Goal: Task Accomplishment & Management: Complete application form

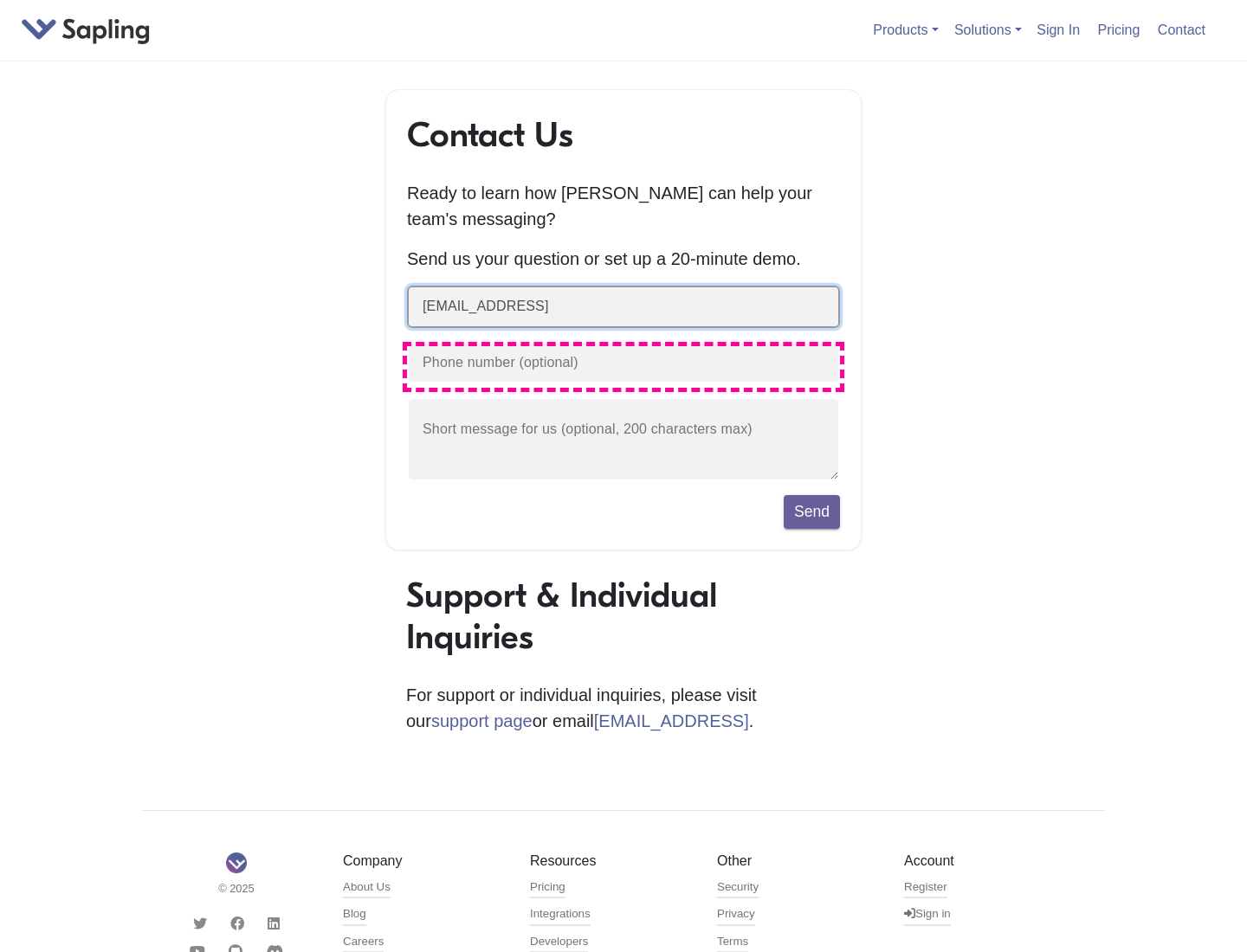
type input "[EMAIL_ADDRESS]"
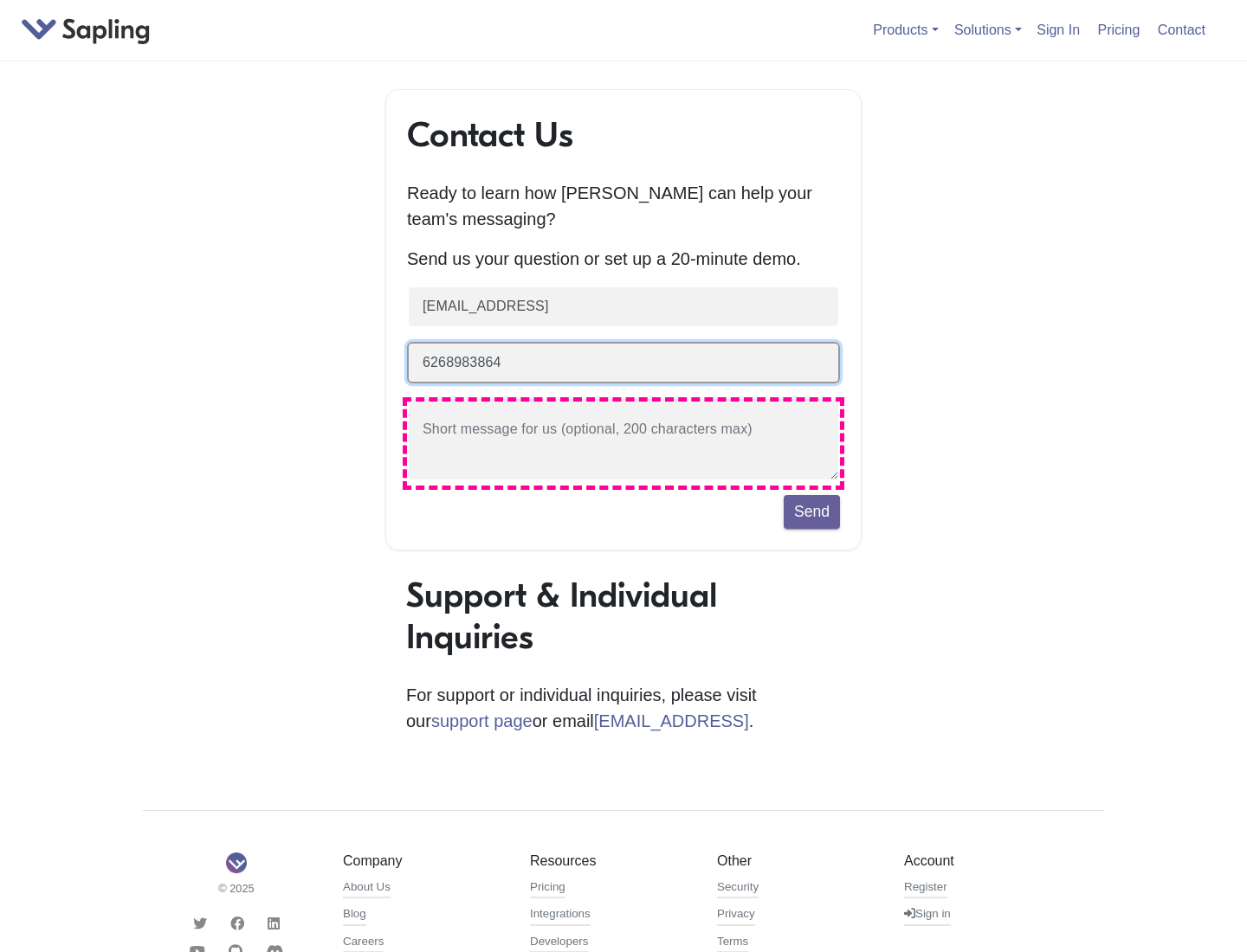
type input "6268983864"
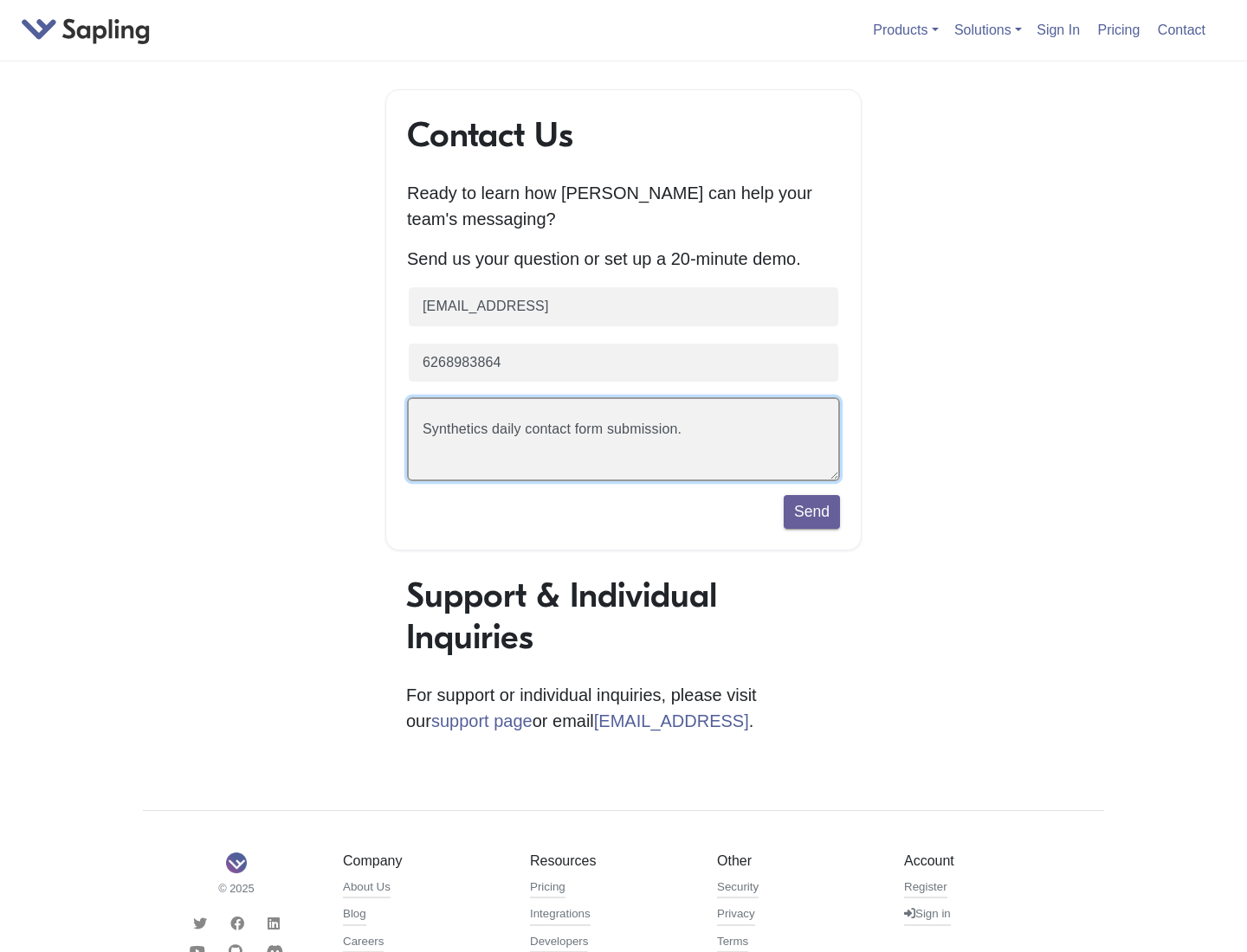
scroll to position [40, 0]
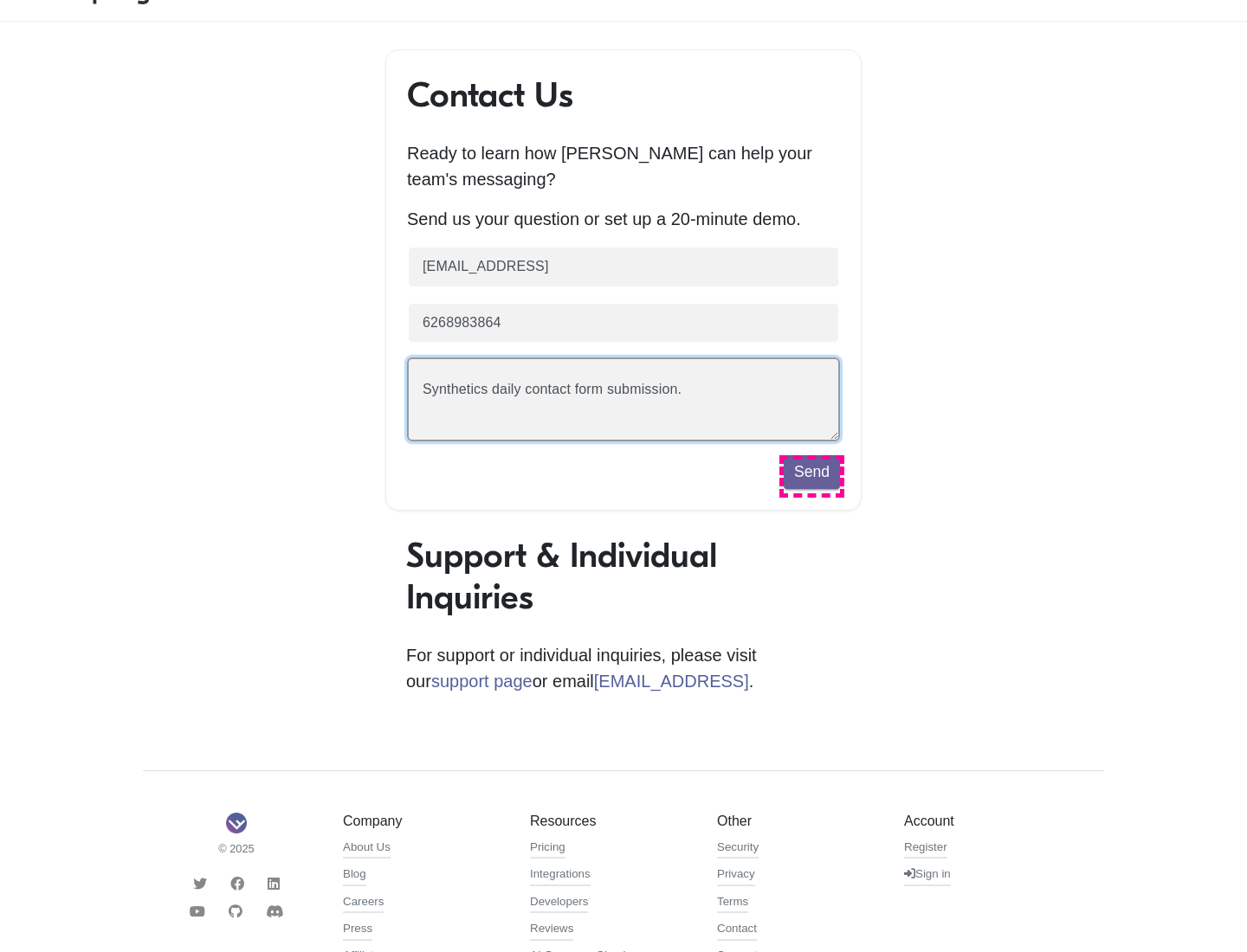
type textarea "Synthetics daily contact form submission."
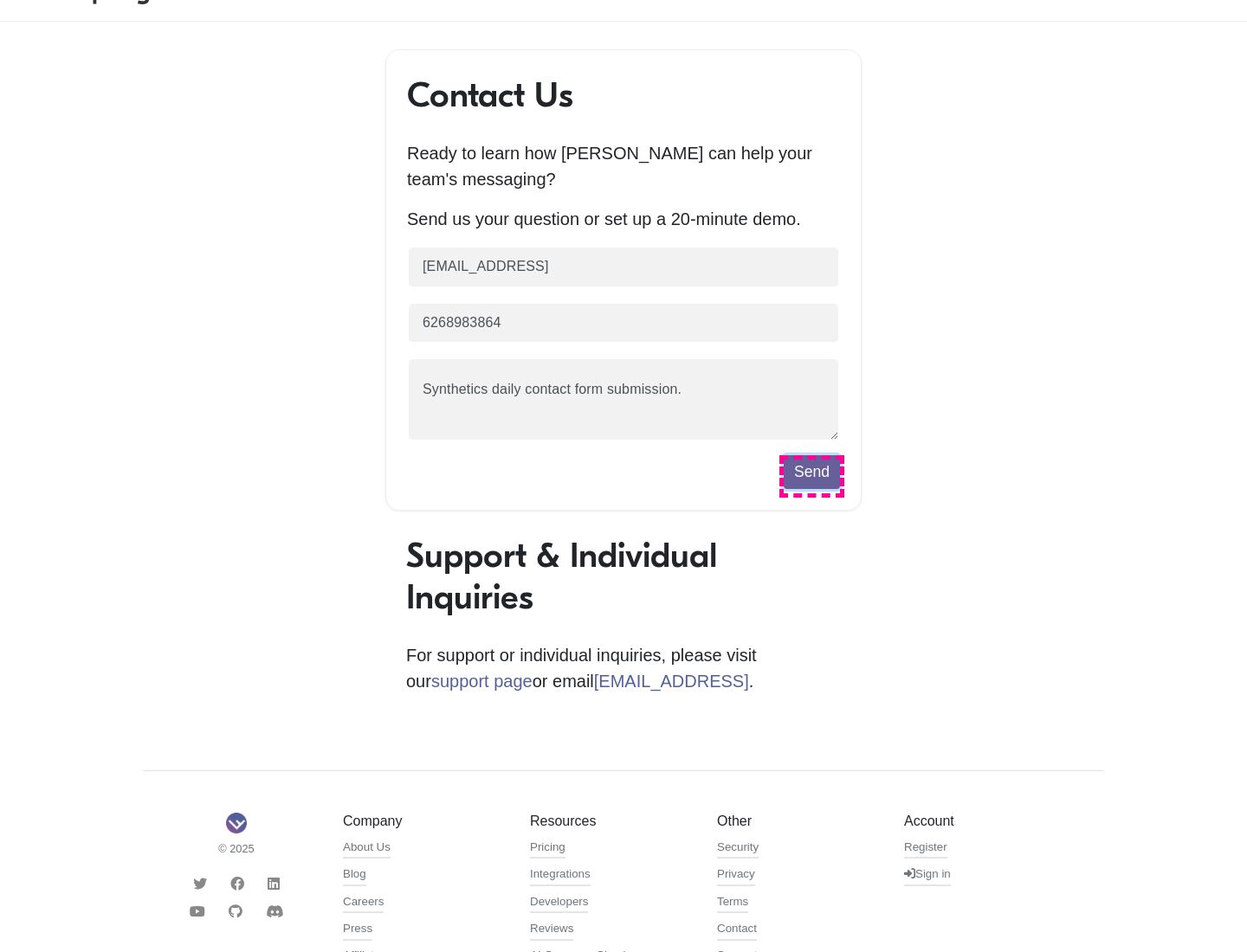
click at [811, 476] on button "Send" at bounding box center [812, 472] width 56 height 33
